Goal: Task Accomplishment & Management: Manage account settings

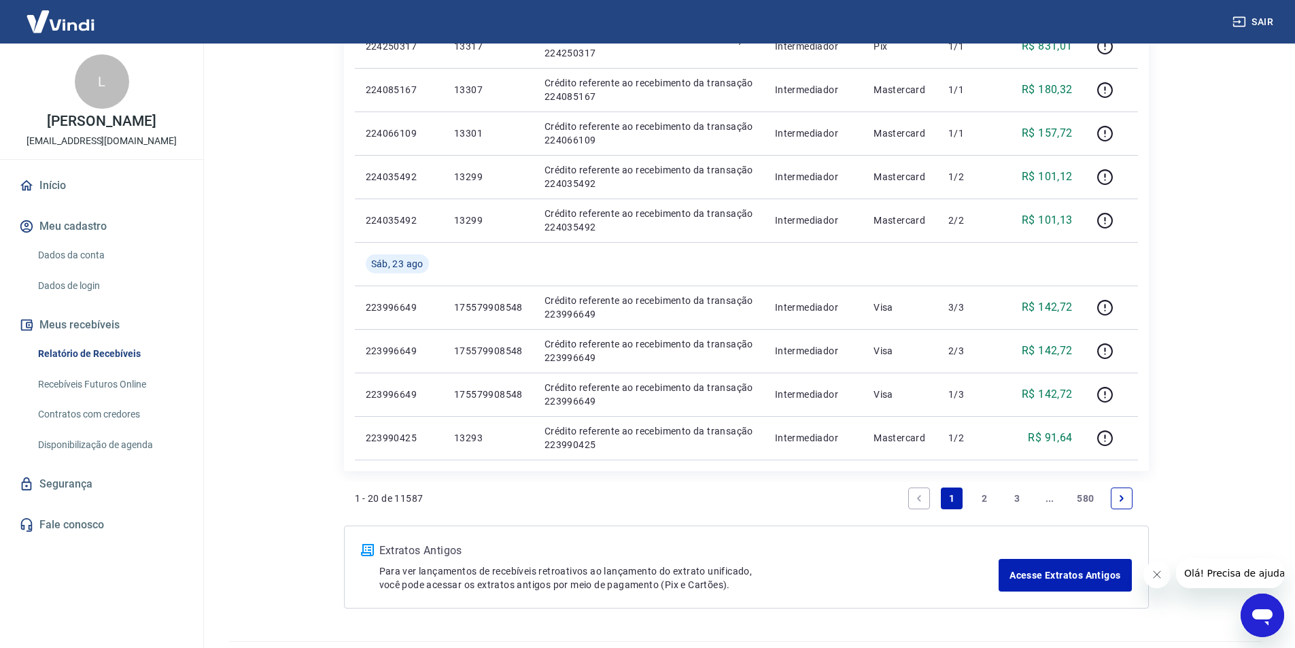
scroll to position [823, 0]
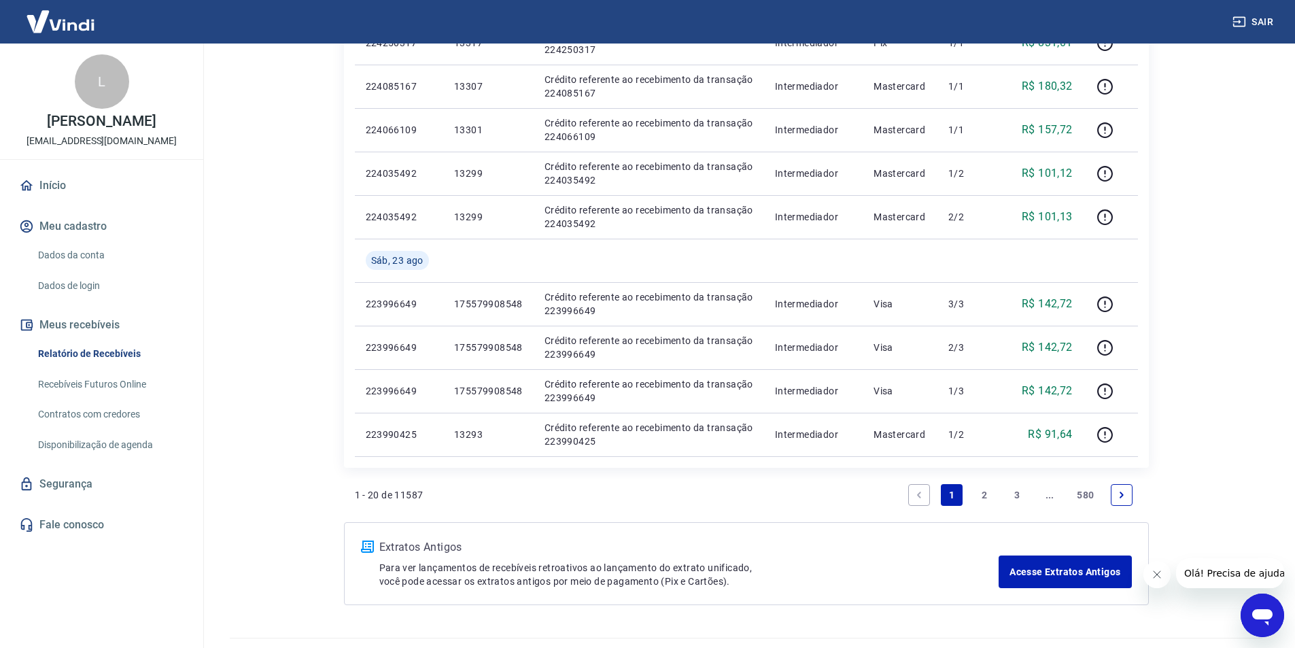
click at [869, 494] on link "2" at bounding box center [984, 495] width 22 height 22
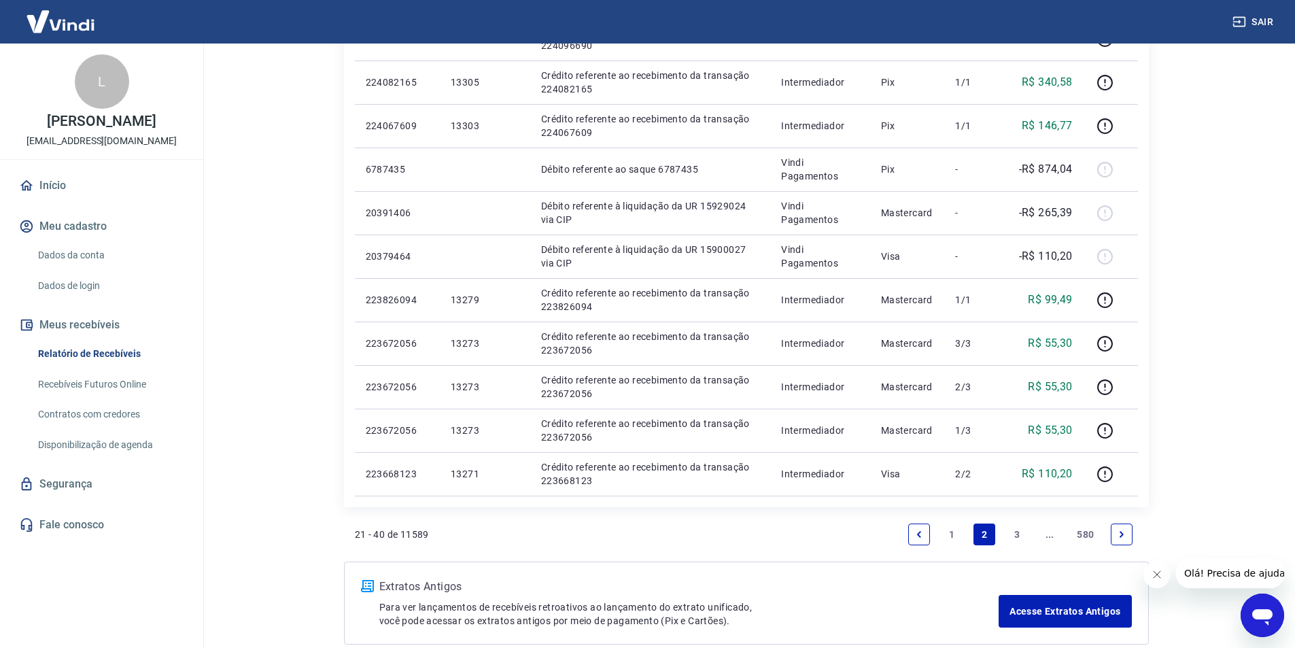
scroll to position [741, 0]
click at [869, 530] on link "3" at bounding box center [1017, 533] width 22 height 22
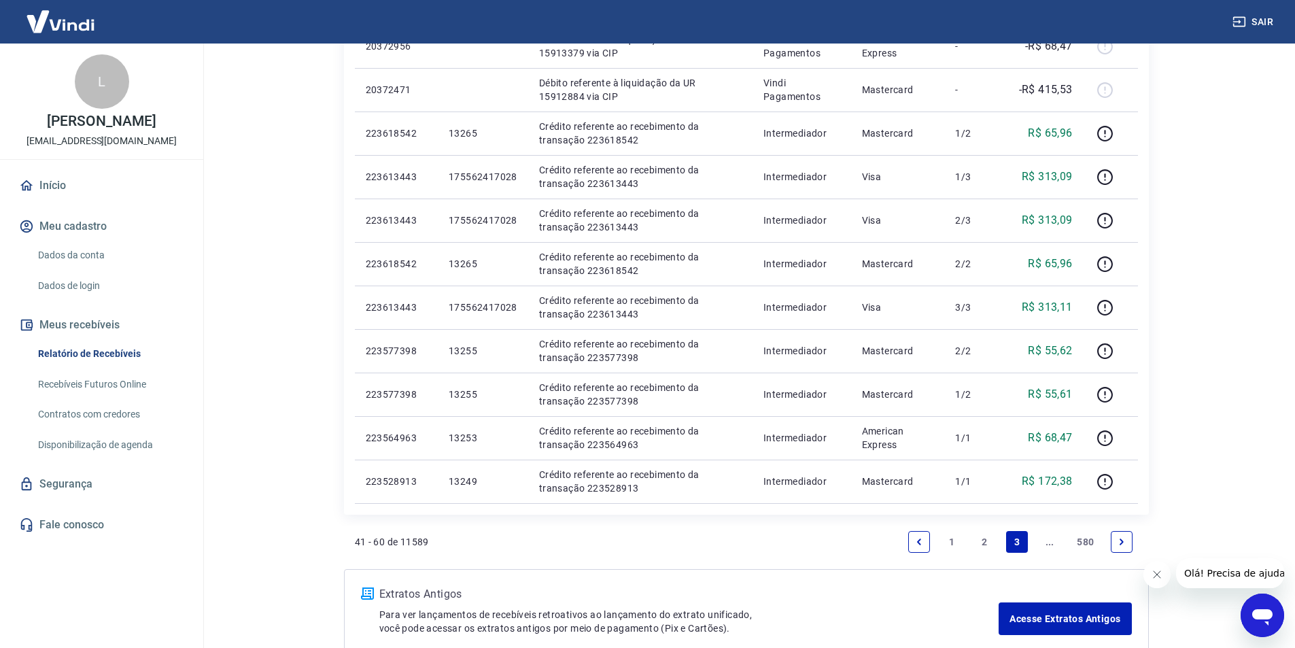
scroll to position [692, 0]
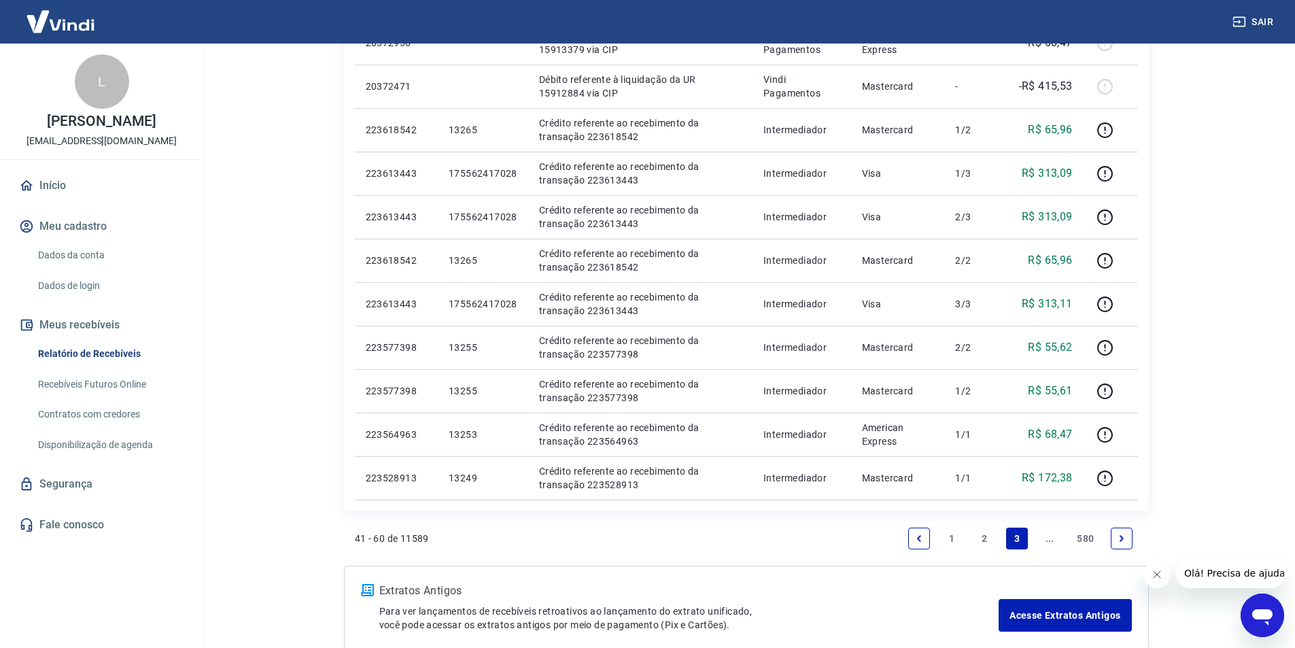
click at [869, 538] on link "2" at bounding box center [984, 539] width 22 height 22
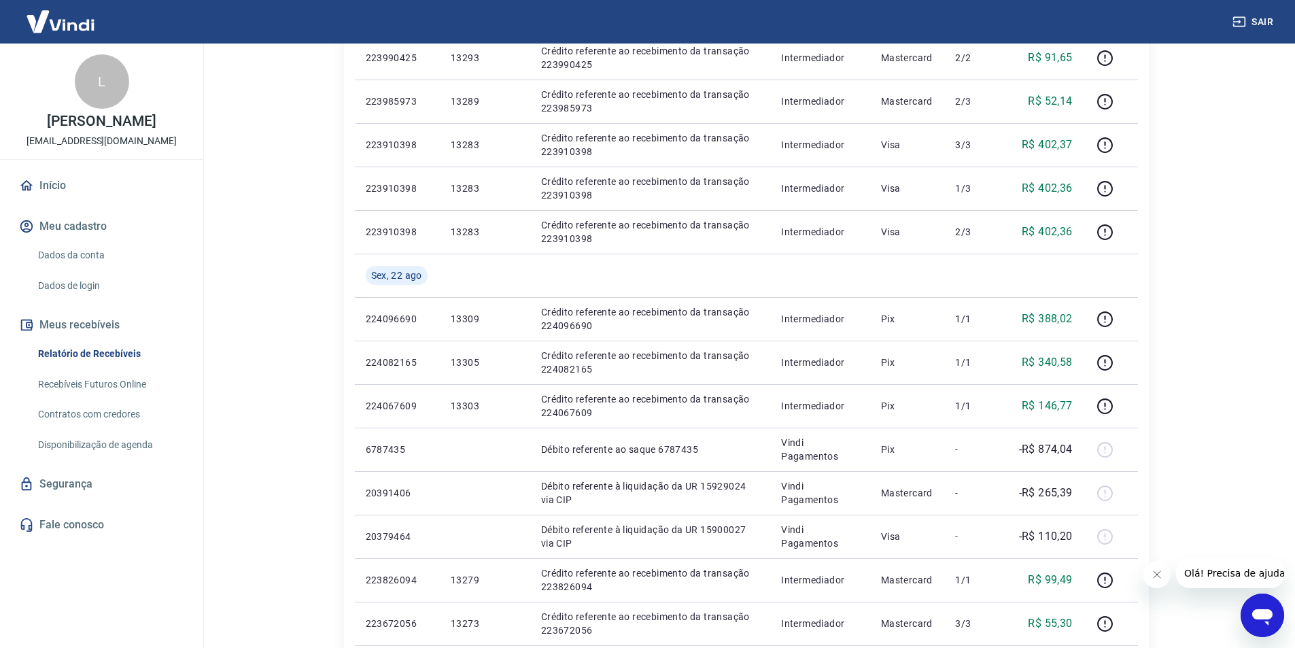
scroll to position [458, 0]
